Goal: Task Accomplishment & Management: Manage account settings

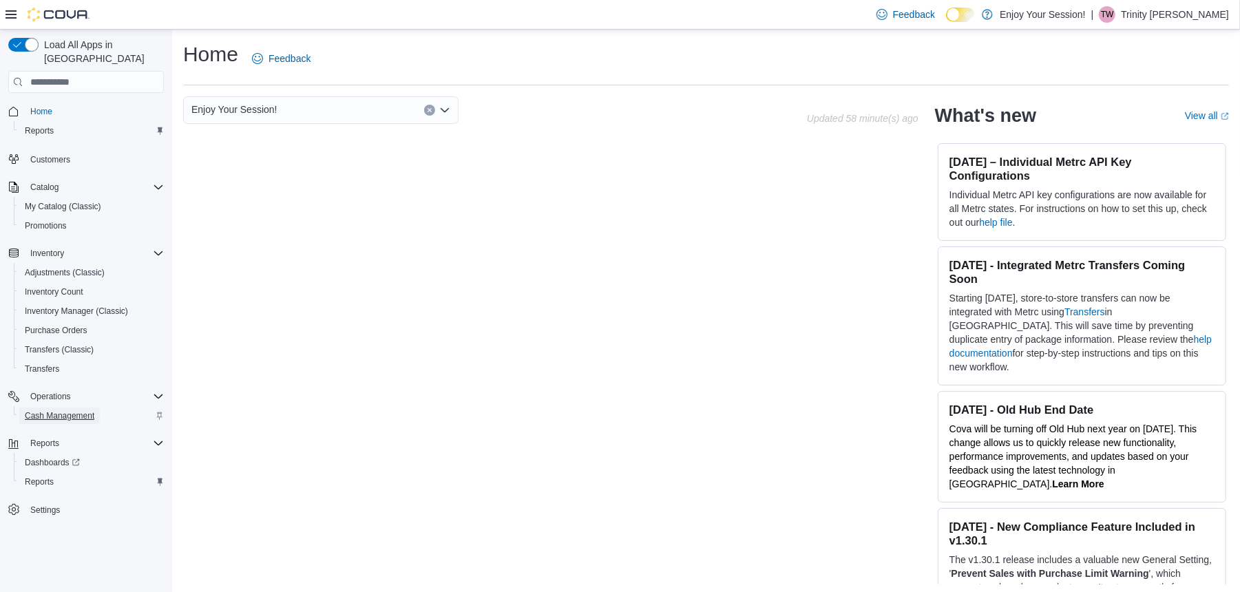
click at [56, 408] on span "Cash Management" at bounding box center [60, 416] width 70 height 17
